Goal: Transaction & Acquisition: Purchase product/service

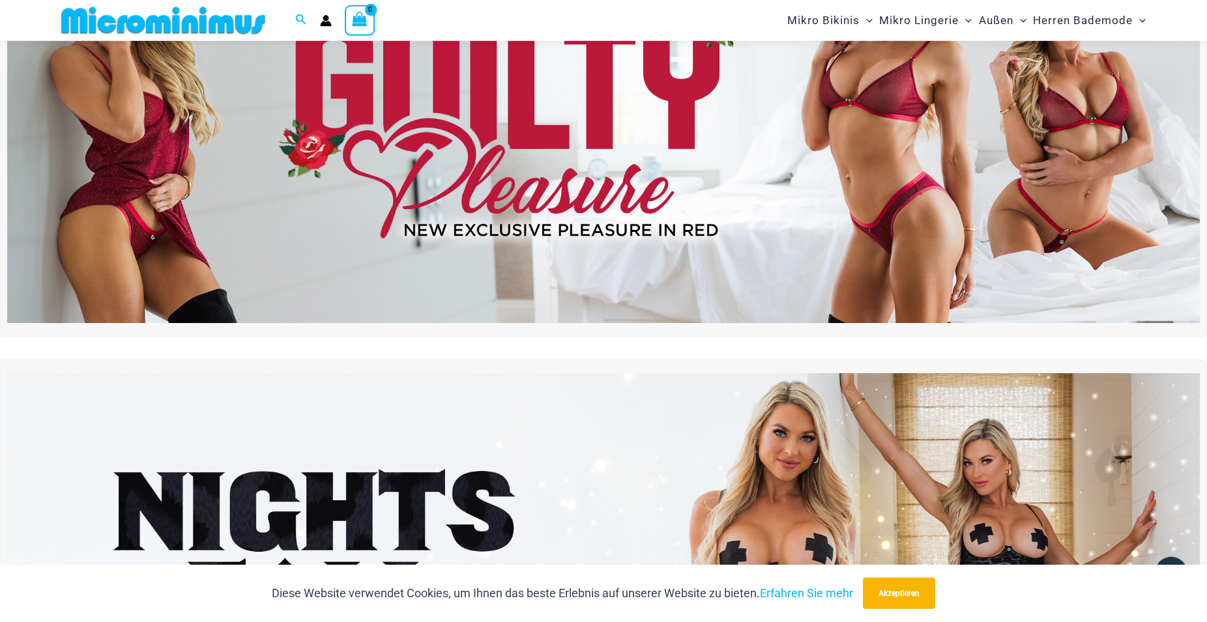
scroll to position [62, 0]
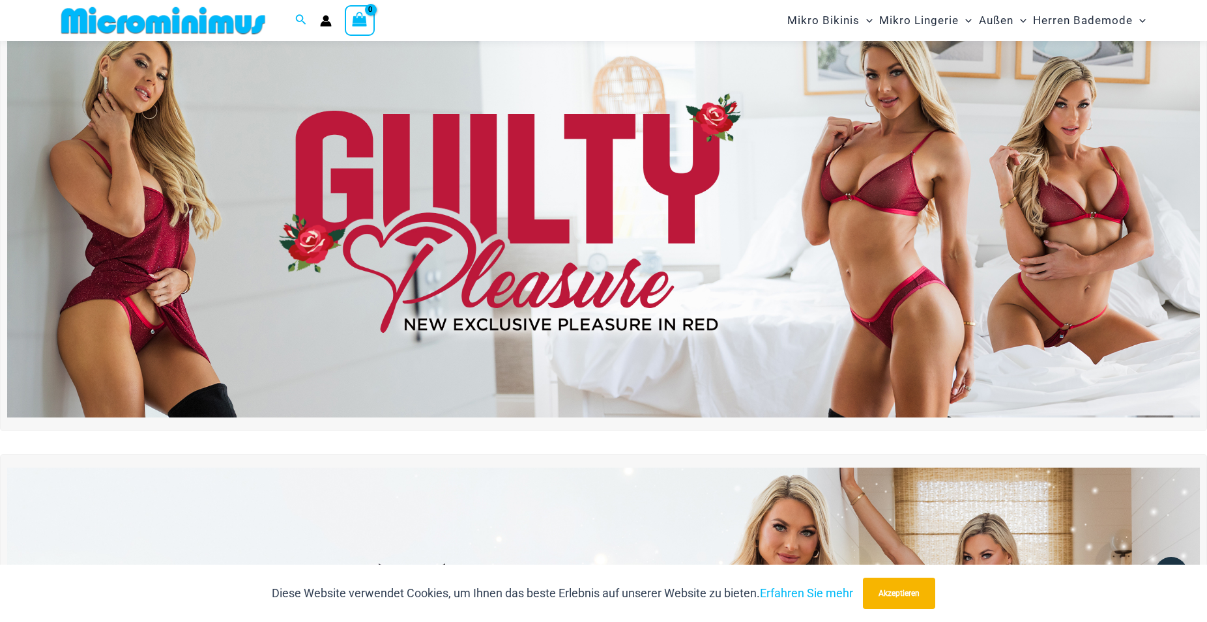
click at [682, 201] on img at bounding box center [603, 214] width 1193 height 405
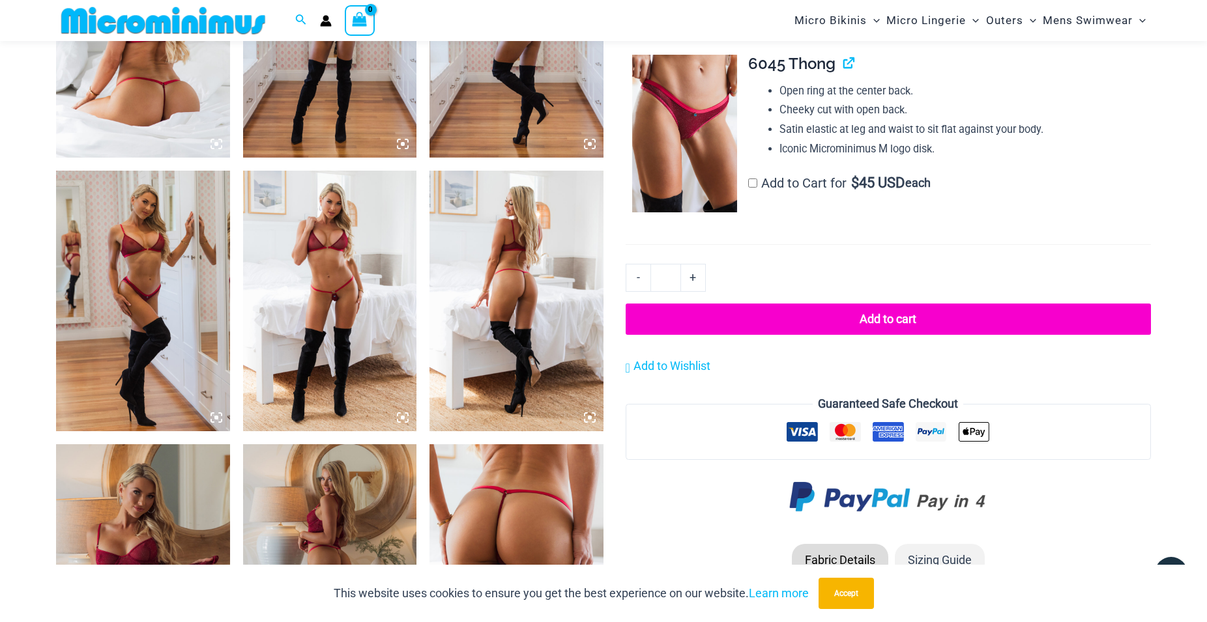
scroll to position [991, 0]
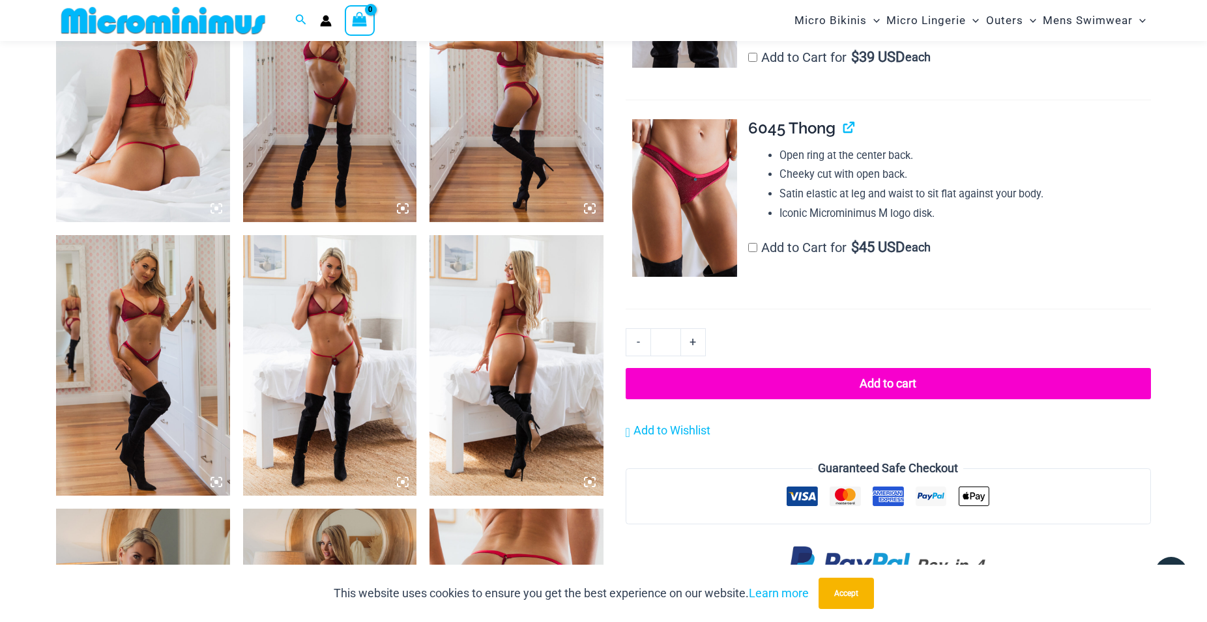
click at [133, 314] on img at bounding box center [143, 365] width 174 height 261
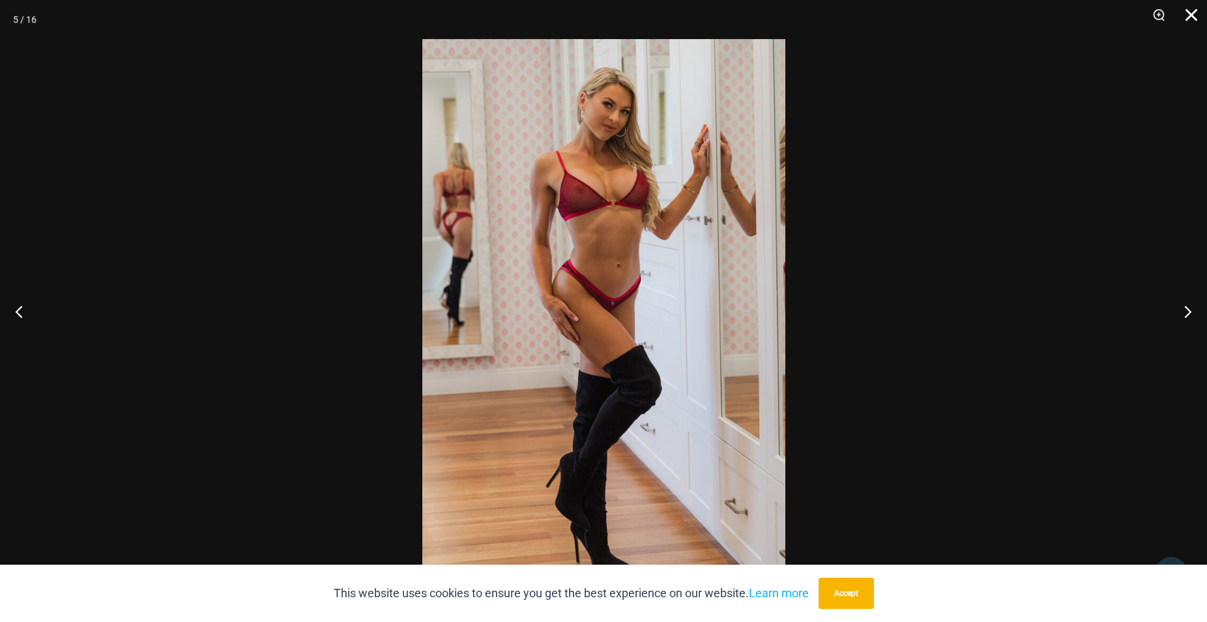
click at [1188, 12] on button "Close" at bounding box center [1187, 19] width 33 height 39
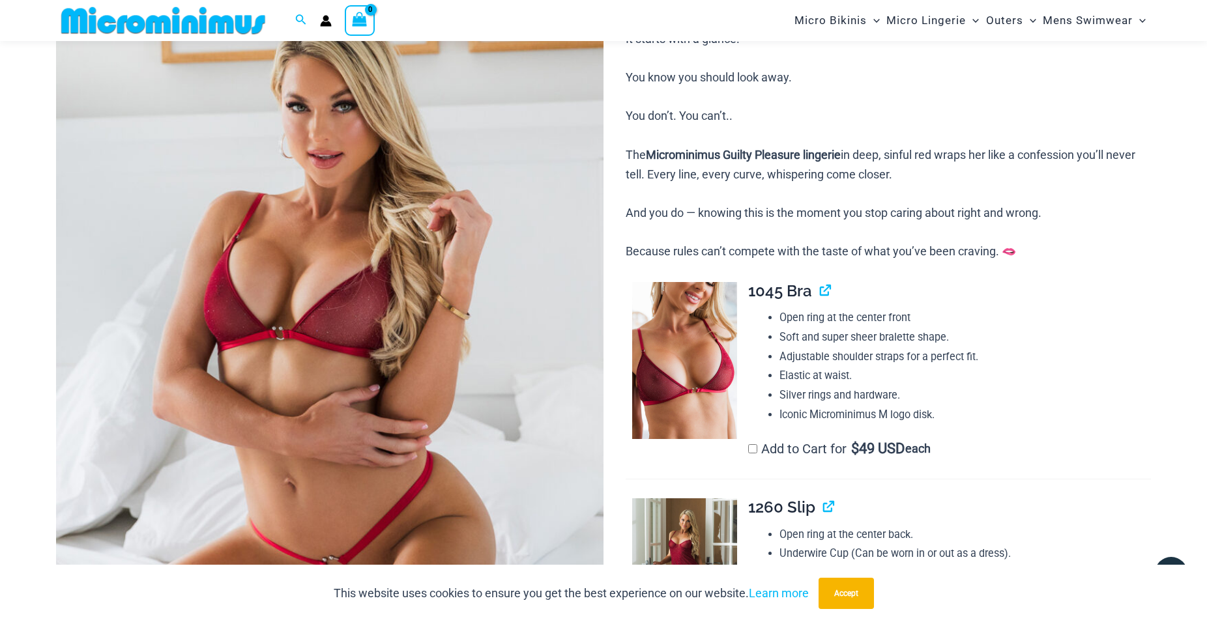
scroll to position [0, 0]
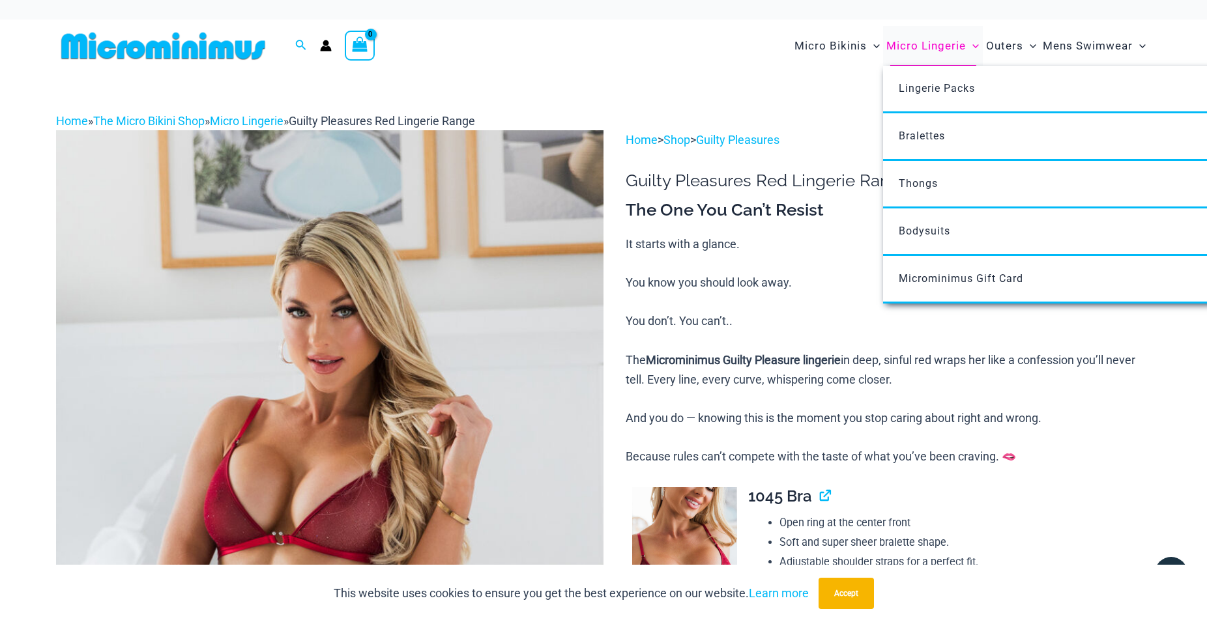
click at [931, 47] on span "Micro Lingerie" at bounding box center [926, 45] width 80 height 33
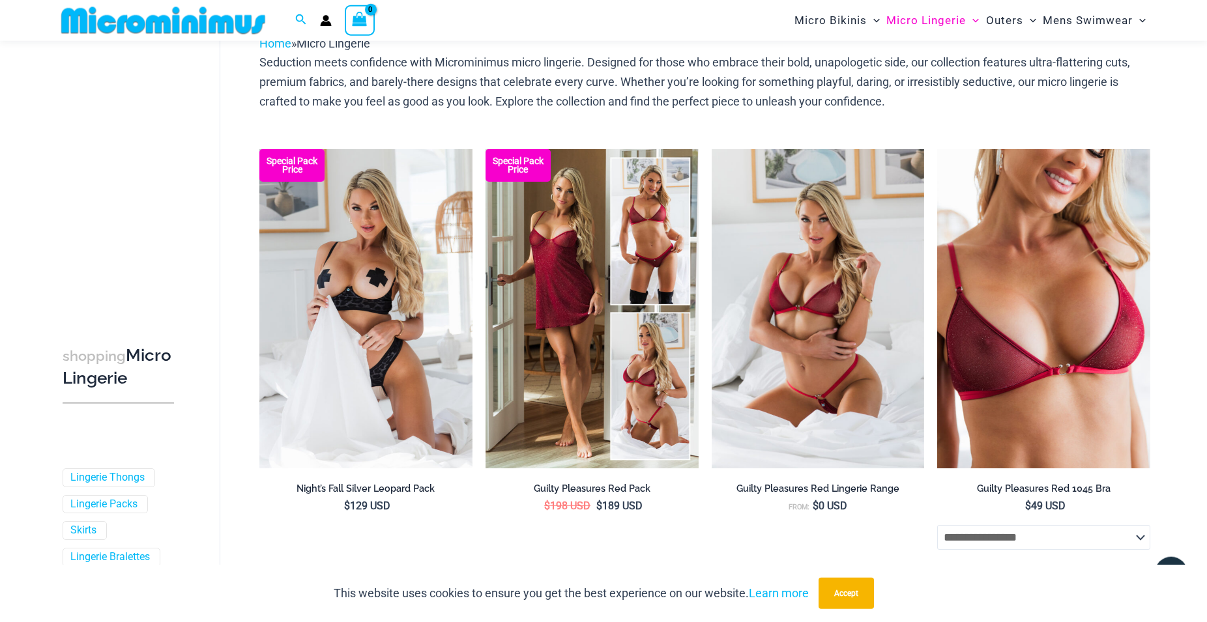
scroll to position [56, 0]
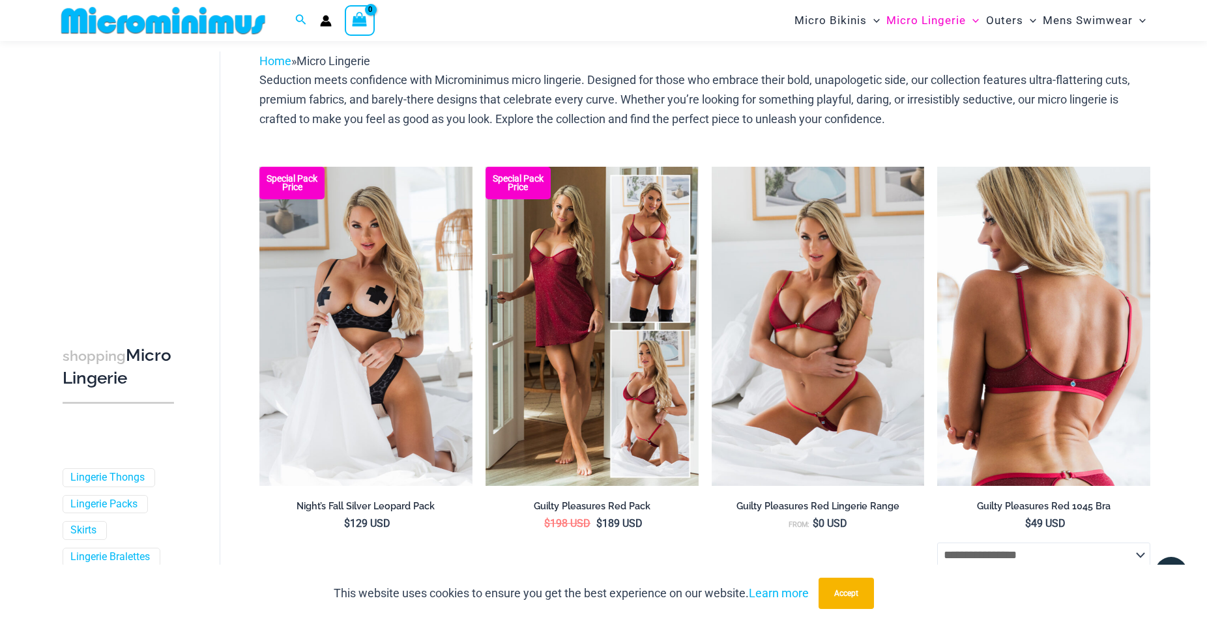
click at [1067, 369] on img at bounding box center [1043, 326] width 213 height 319
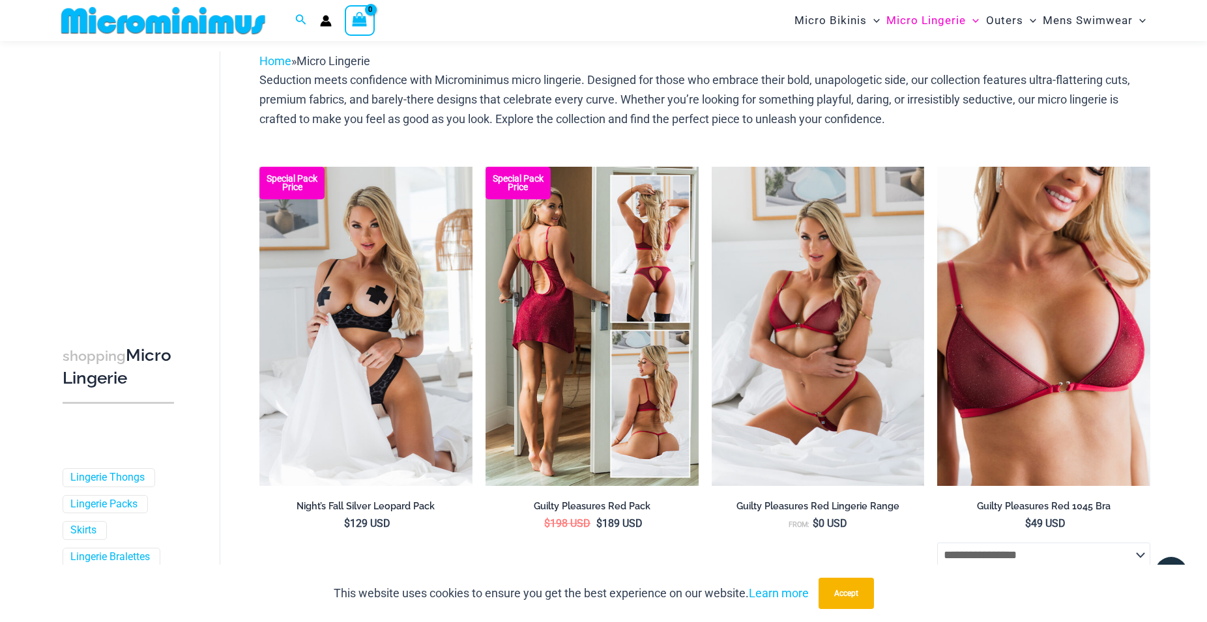
click at [642, 283] on img at bounding box center [592, 326] width 213 height 319
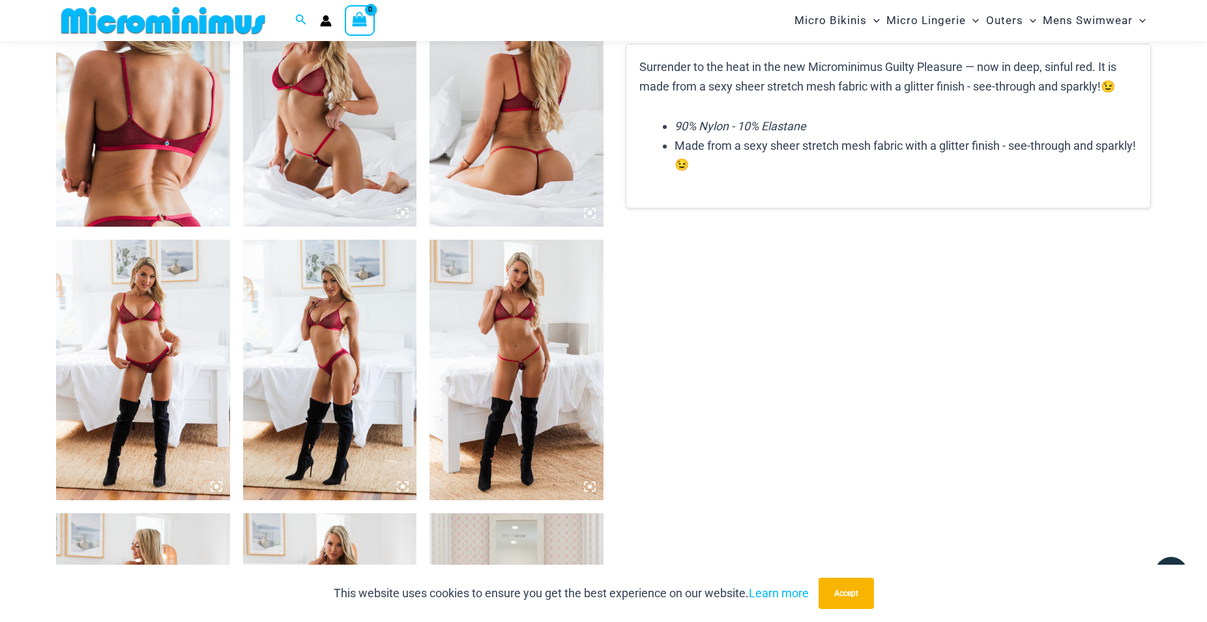
scroll to position [1186, 0]
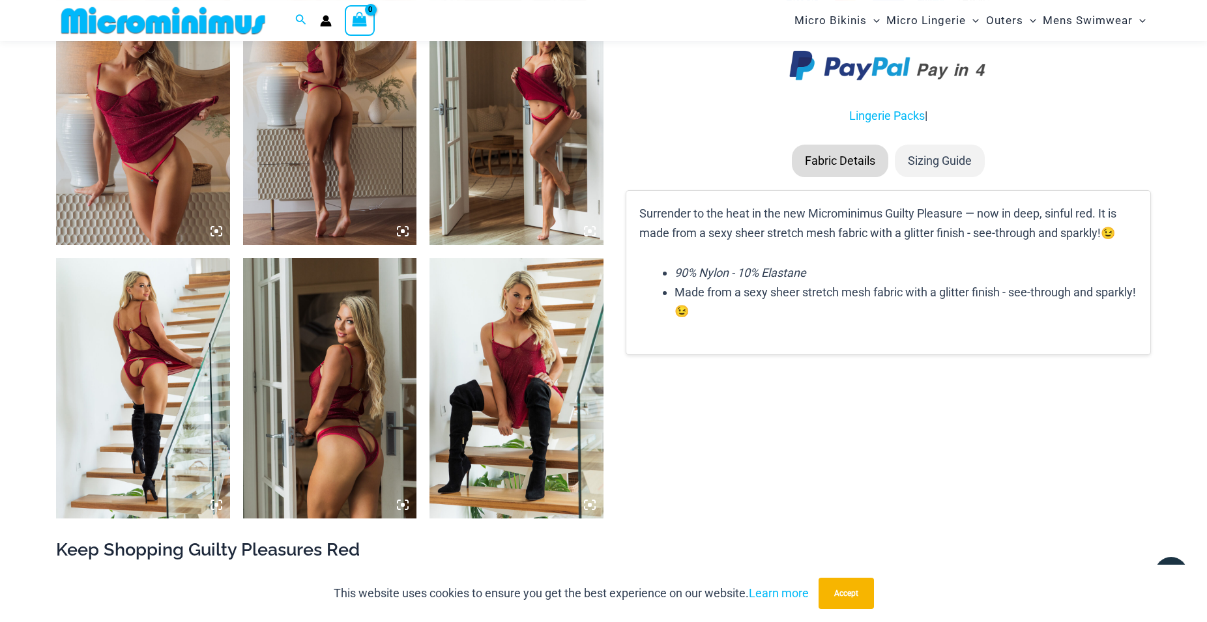
scroll to position [1192, 0]
